Goal: Use online tool/utility: Utilize a website feature to perform a specific function

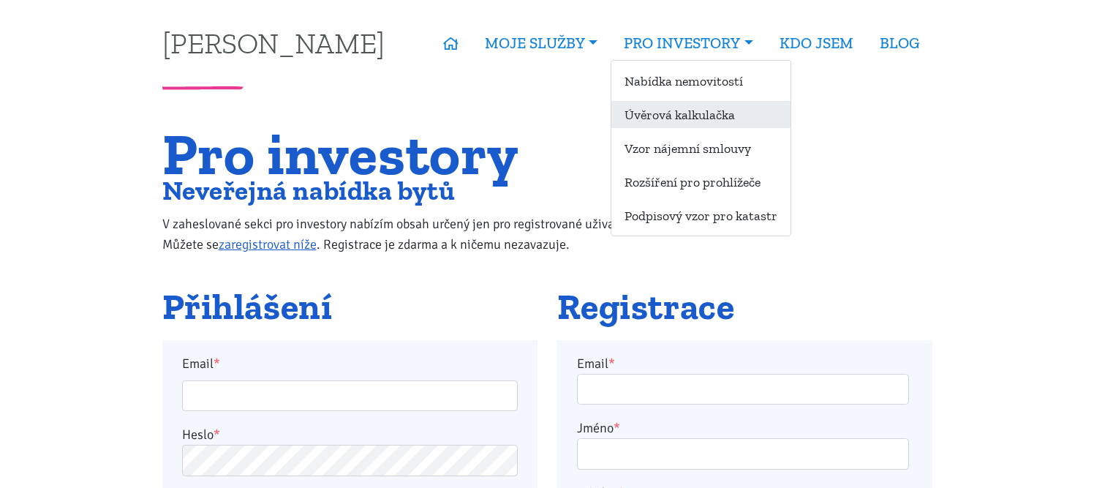
click at [693, 116] on link "Úvěrová kalkulačka" at bounding box center [700, 114] width 179 height 27
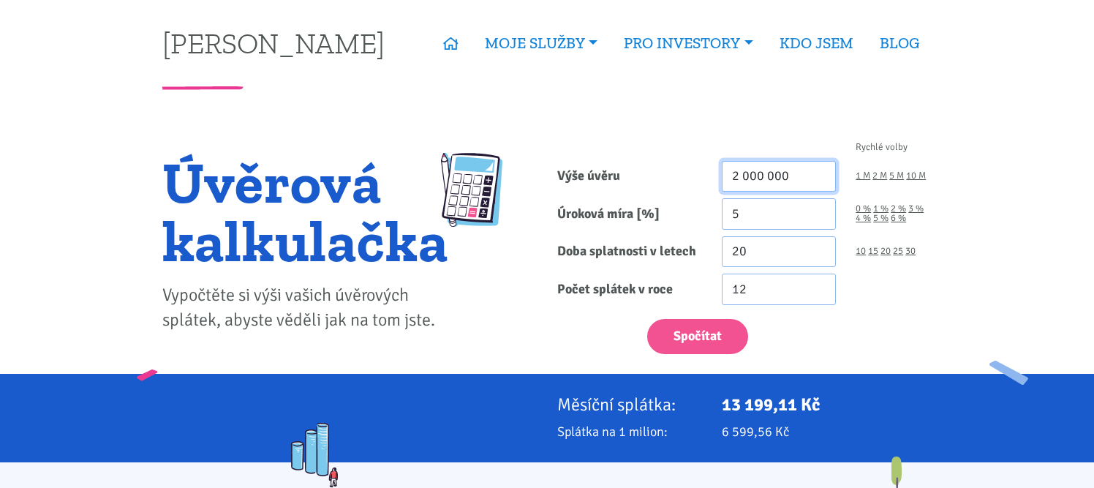
click at [740, 176] on input "2 000 000" at bounding box center [779, 176] width 115 height 31
click at [932, 300] on div "12" at bounding box center [827, 289] width 230 height 31
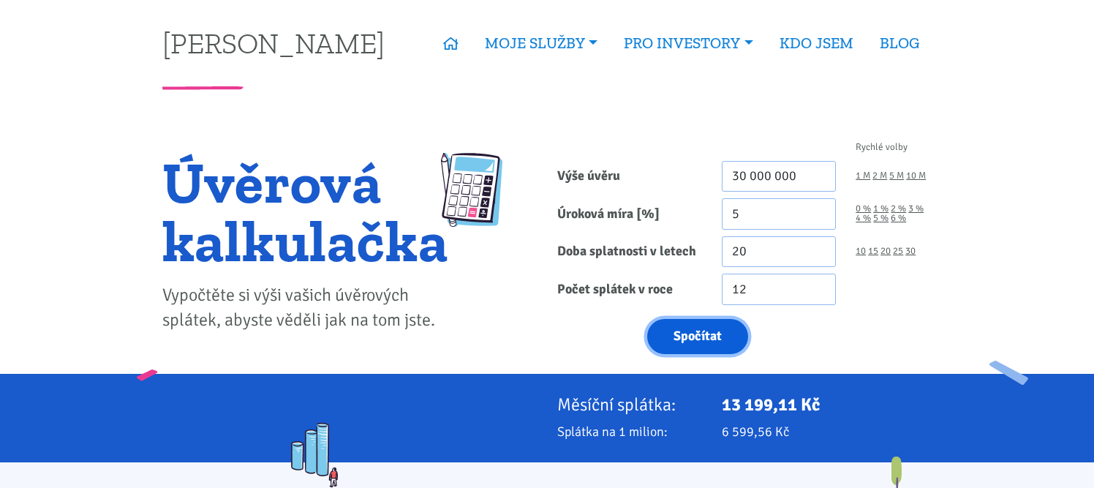
click at [702, 336] on button "Spočítat" at bounding box center [697, 337] width 101 height 36
type input "30000000"
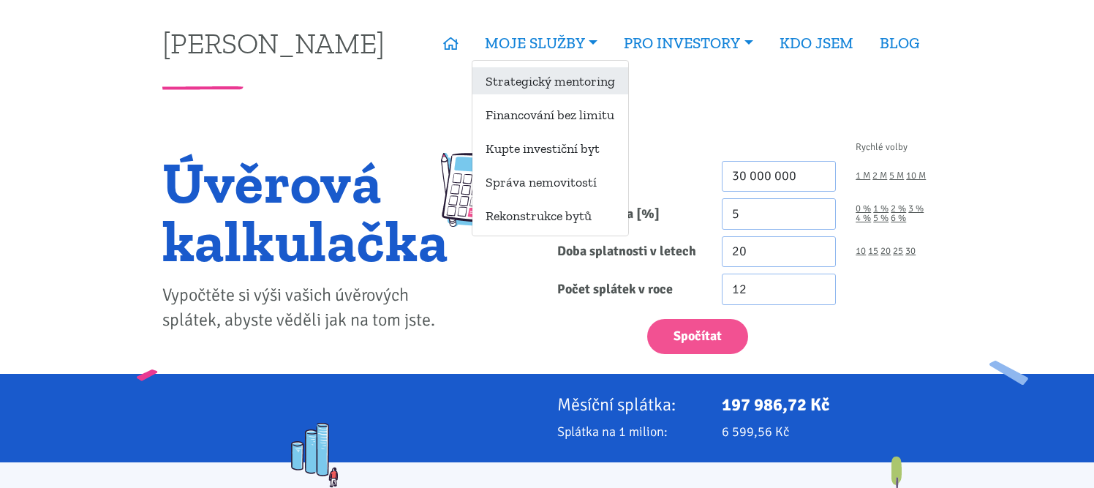
click at [558, 80] on link "Strategický mentoring" at bounding box center [550, 80] width 156 height 27
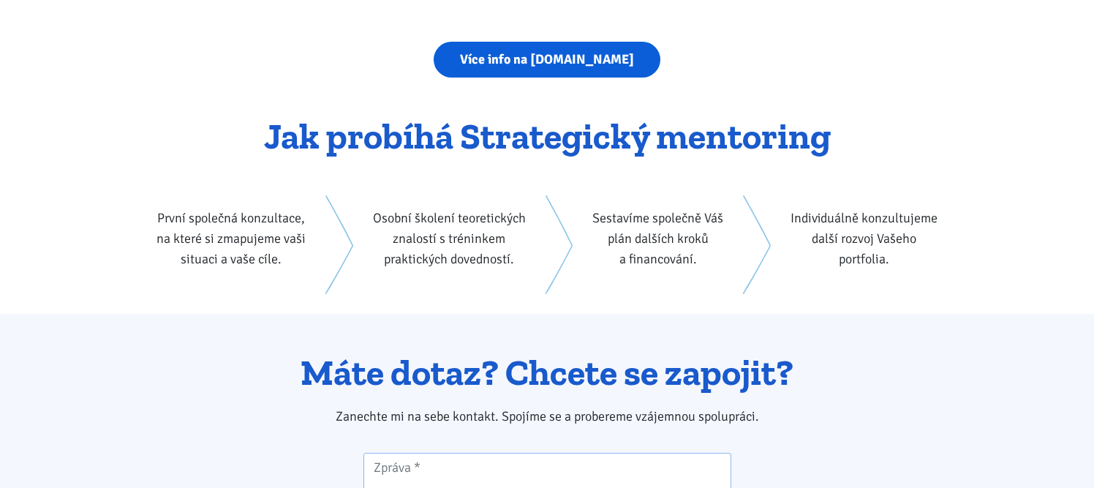
scroll to position [2121, 0]
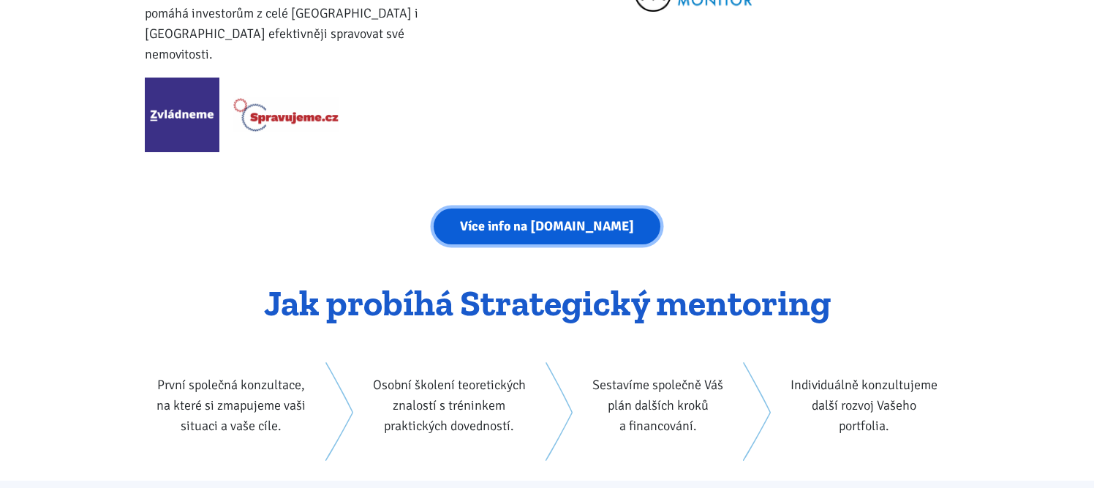
click at [574, 208] on link "Více info na strategickymentoring.cz" at bounding box center [547, 226] width 227 height 36
